Goal: Complete application form

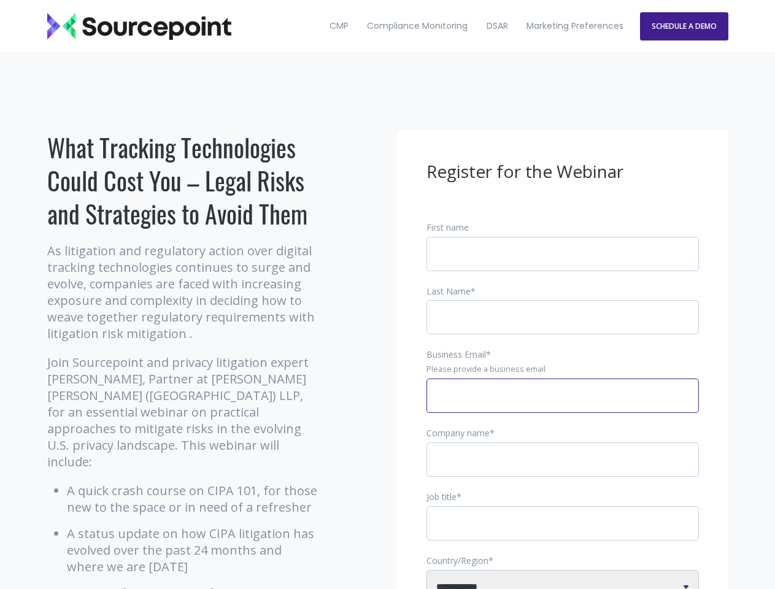
click at [563, 406] on input "Business Email *" at bounding box center [563, 396] width 272 height 34
